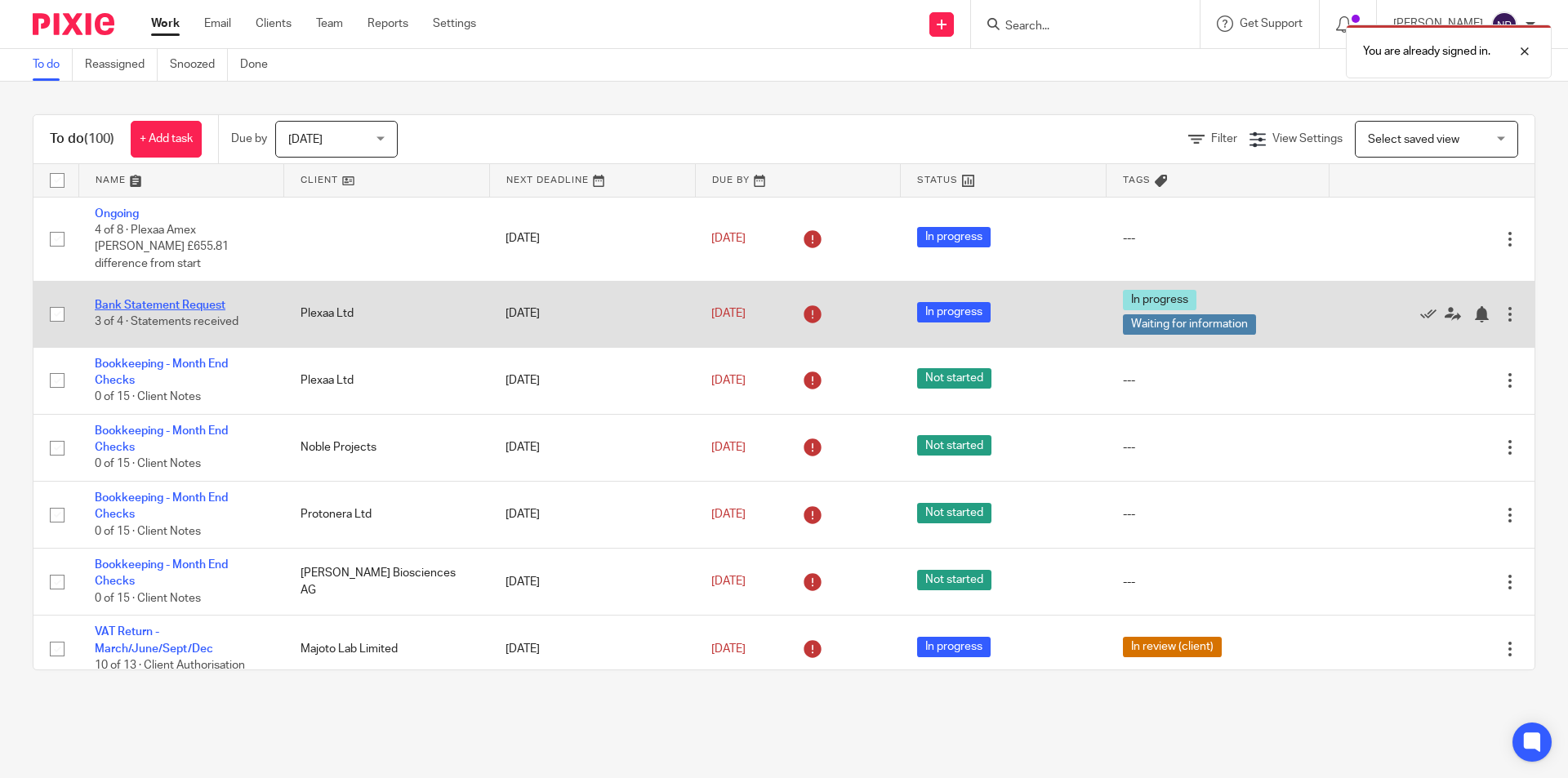
click at [180, 300] on link "Bank Statement Request" at bounding box center [160, 306] width 131 height 11
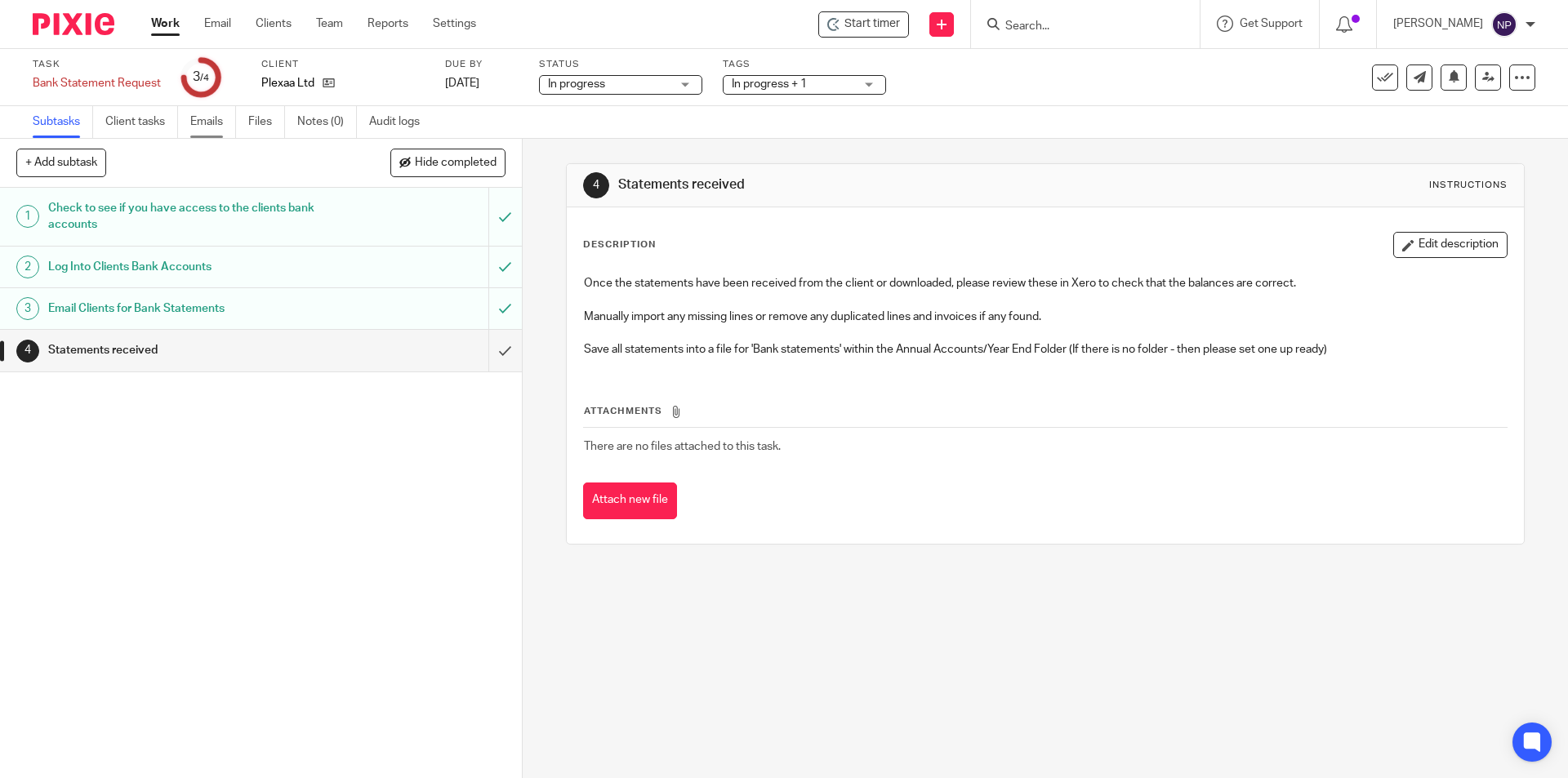
click at [218, 118] on link "Emails" at bounding box center [213, 122] width 46 height 32
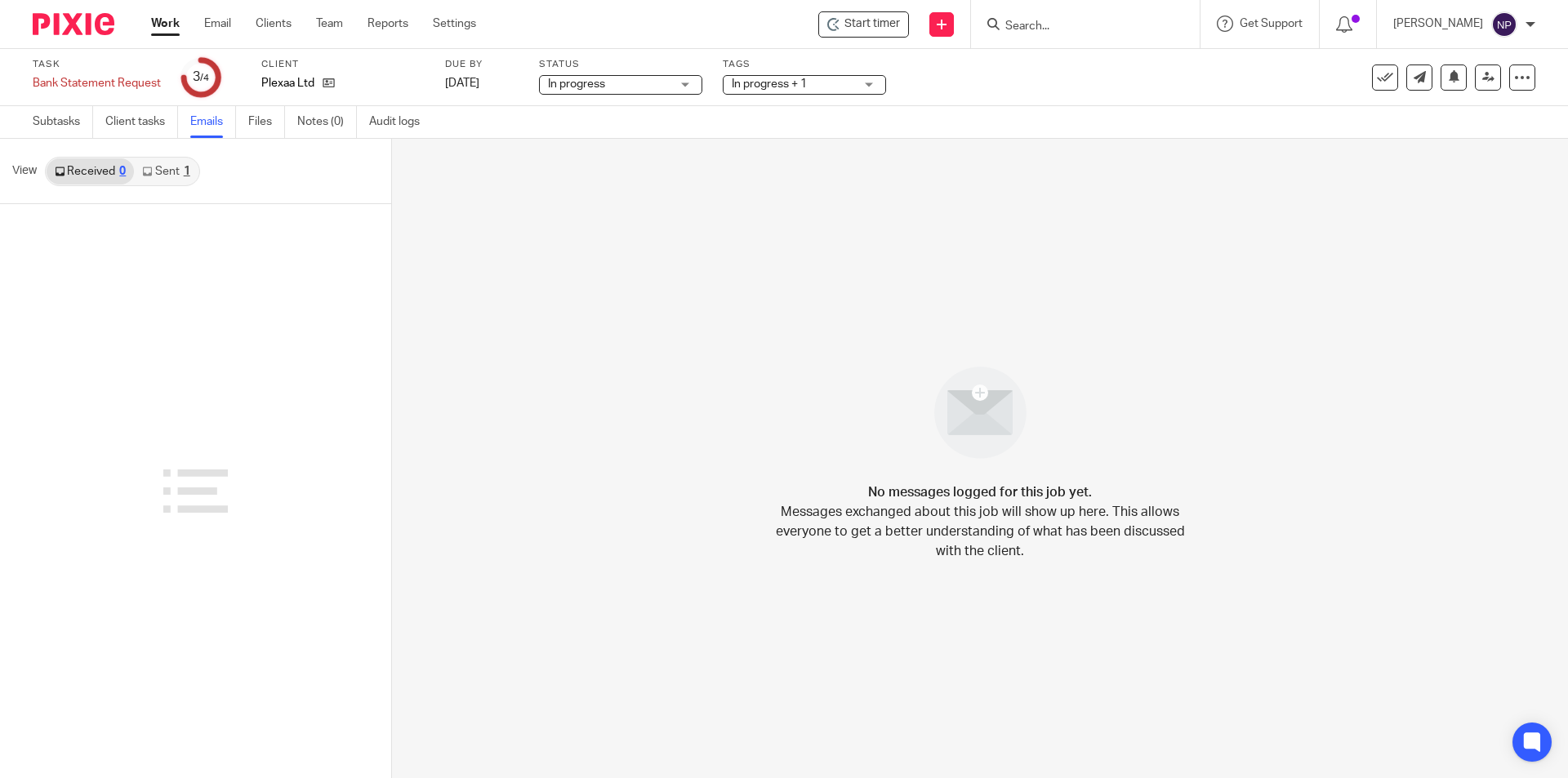
click at [177, 179] on link "Sent 1" at bounding box center [166, 172] width 64 height 26
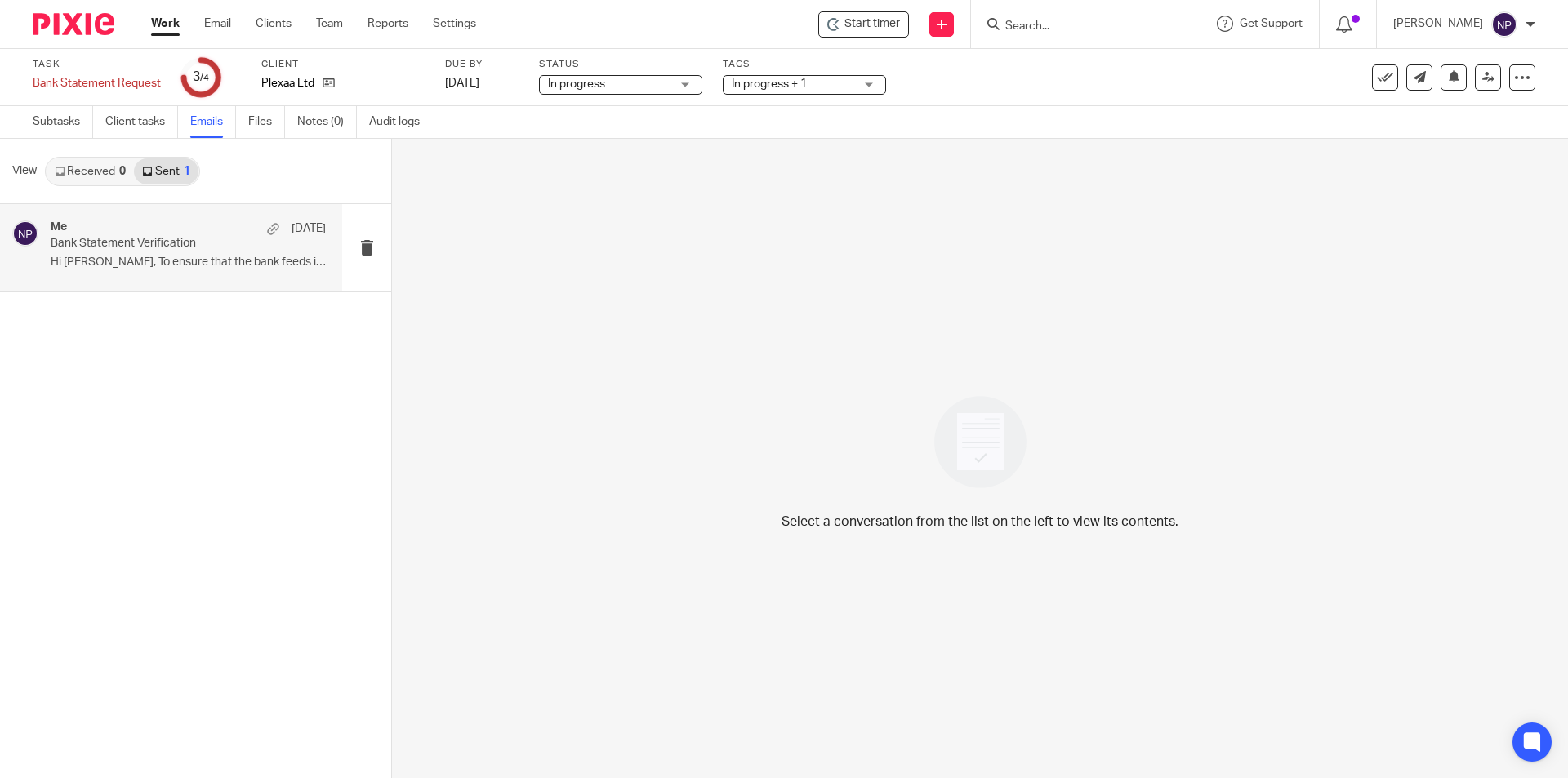
click at [155, 246] on p "Bank Statement Verification" at bounding box center [161, 244] width 221 height 14
